Goal: Information Seeking & Learning: Learn about a topic

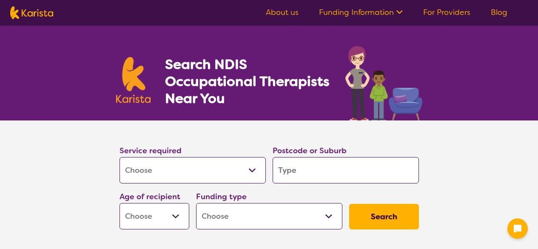
select select "[MEDICAL_DATA]"
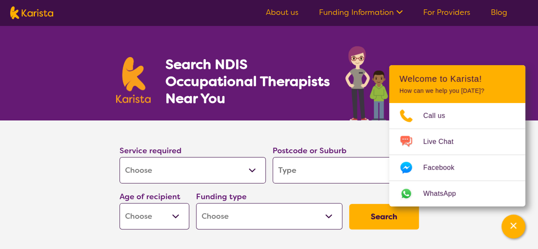
click at [364, 169] on input "search" at bounding box center [346, 170] width 146 height 26
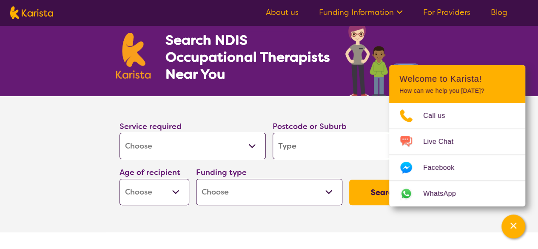
scroll to position [25, 0]
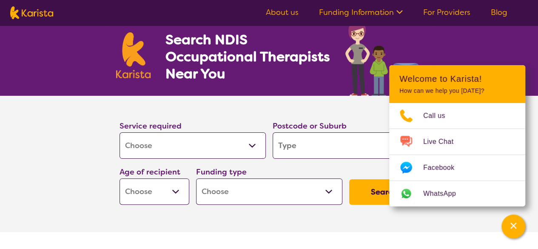
click at [166, 194] on select "Early Childhood - 0 to 9 Child - 10 to 11 Adolescent - 12 to 17 Adult - 18 to 6…" at bounding box center [155, 191] width 70 height 26
select select "AD"
click at [120, 178] on select "Early Childhood - 0 to 9 Child - 10 to 11 Adolescent - 12 to 17 Adult - 18 to 6…" at bounding box center [155, 191] width 70 height 26
select select "AD"
click at [332, 195] on select "Home Care Package (HCP) National Disability Insurance Scheme (NDIS) I don't know" at bounding box center [269, 191] width 146 height 26
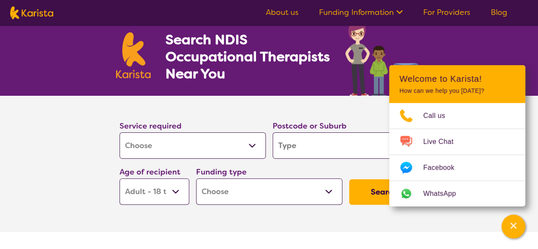
select select "NDIS"
click at [196, 178] on select "Home Care Package (HCP) National Disability Insurance Scheme (NDIS) I don't know" at bounding box center [269, 191] width 146 height 26
select select "NDIS"
click at [340, 151] on input "search" at bounding box center [346, 145] width 146 height 26
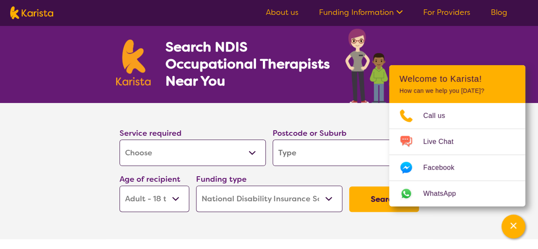
scroll to position [0, 0]
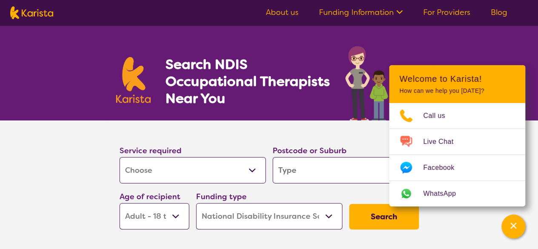
type input "3"
type input "30"
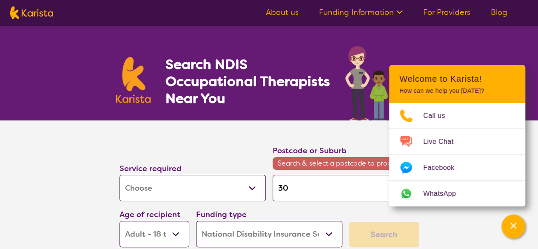
type input "307"
type input "3073"
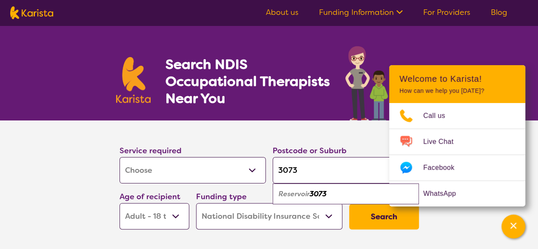
type input "3073"
click at [310, 191] on em "Reservoir" at bounding box center [294, 193] width 31 height 9
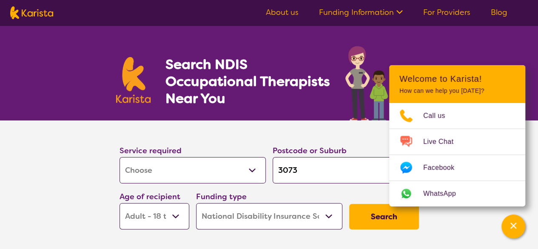
click at [374, 218] on button "Search" at bounding box center [384, 217] width 70 height 26
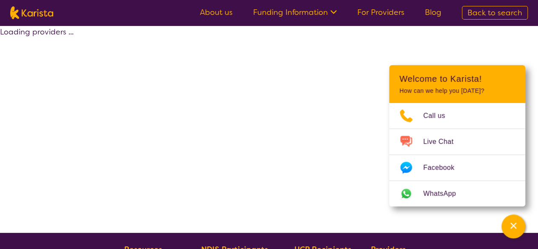
select select "by_score"
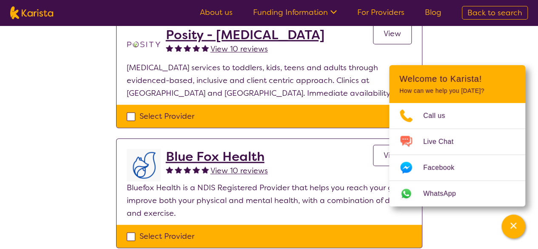
scroll to position [230, 0]
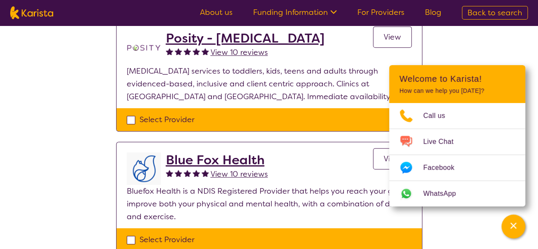
click at [231, 159] on h2 "Blue Fox Health" at bounding box center [217, 159] width 102 height 15
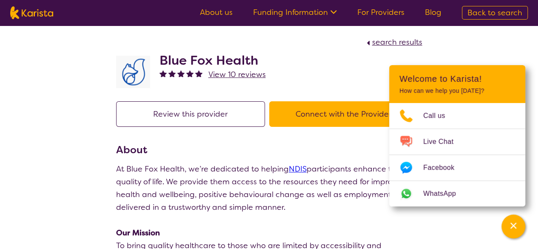
click at [292, 220] on p at bounding box center [269, 220] width 306 height 13
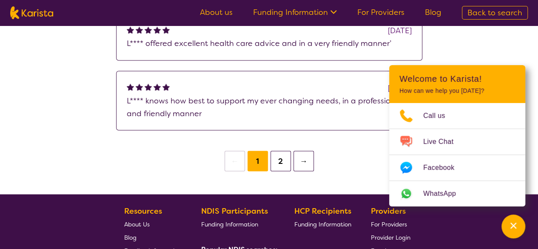
scroll to position [761, 0]
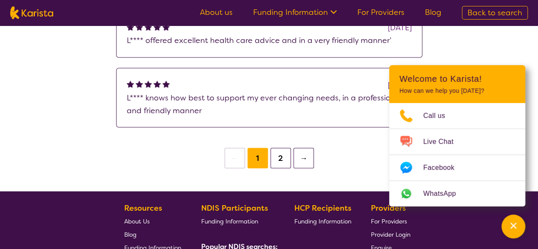
click at [280, 155] on button "2" at bounding box center [281, 158] width 20 height 20
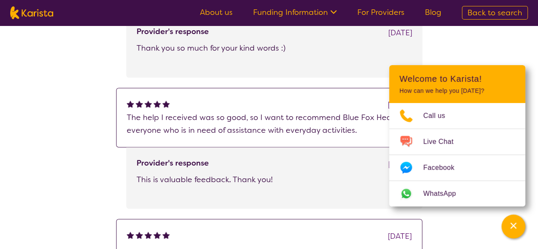
scroll to position [652, 0]
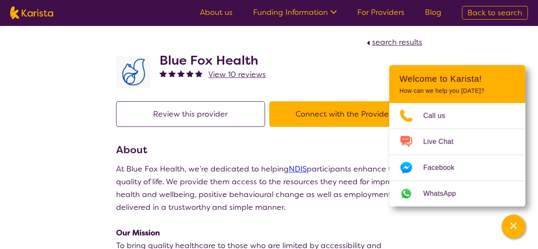
scroll to position [230, 0]
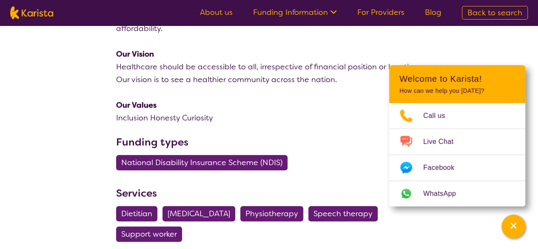
select select "by_score"
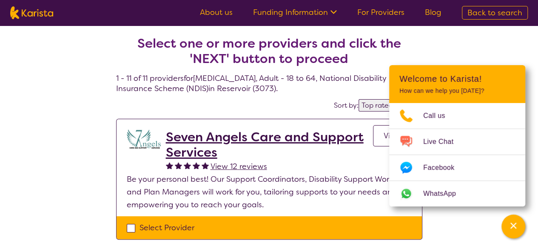
select select "[MEDICAL_DATA]"
select select "AD"
select select "NDIS"
select select "[MEDICAL_DATA]"
select select "AD"
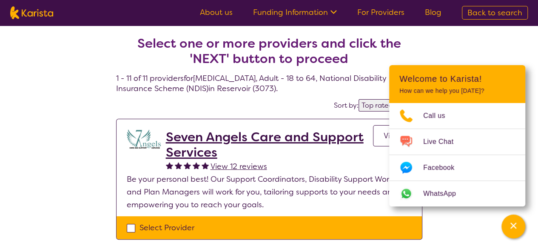
select select "NDIS"
